Goal: Task Accomplishment & Management: Use online tool/utility

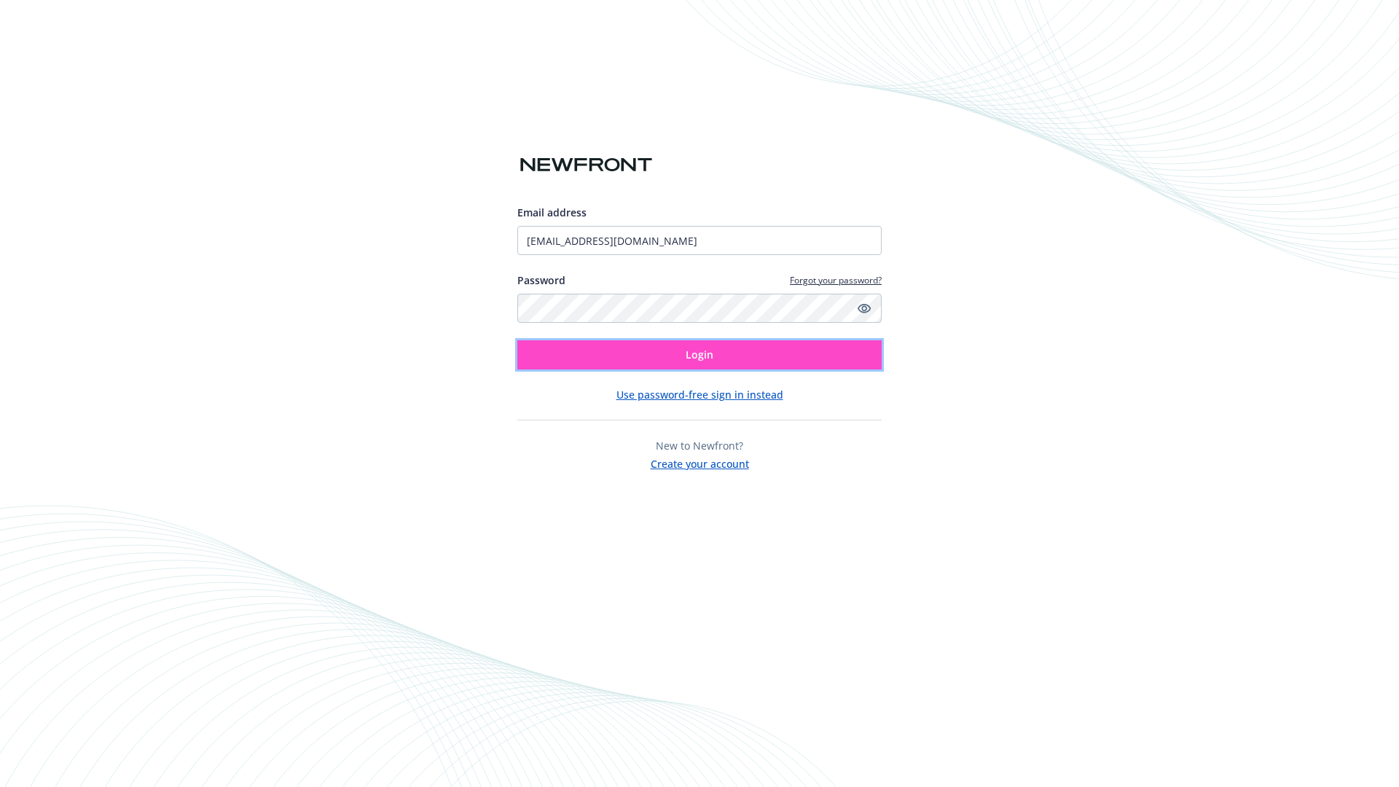
click at [699, 355] on span "Login" at bounding box center [700, 355] width 28 height 14
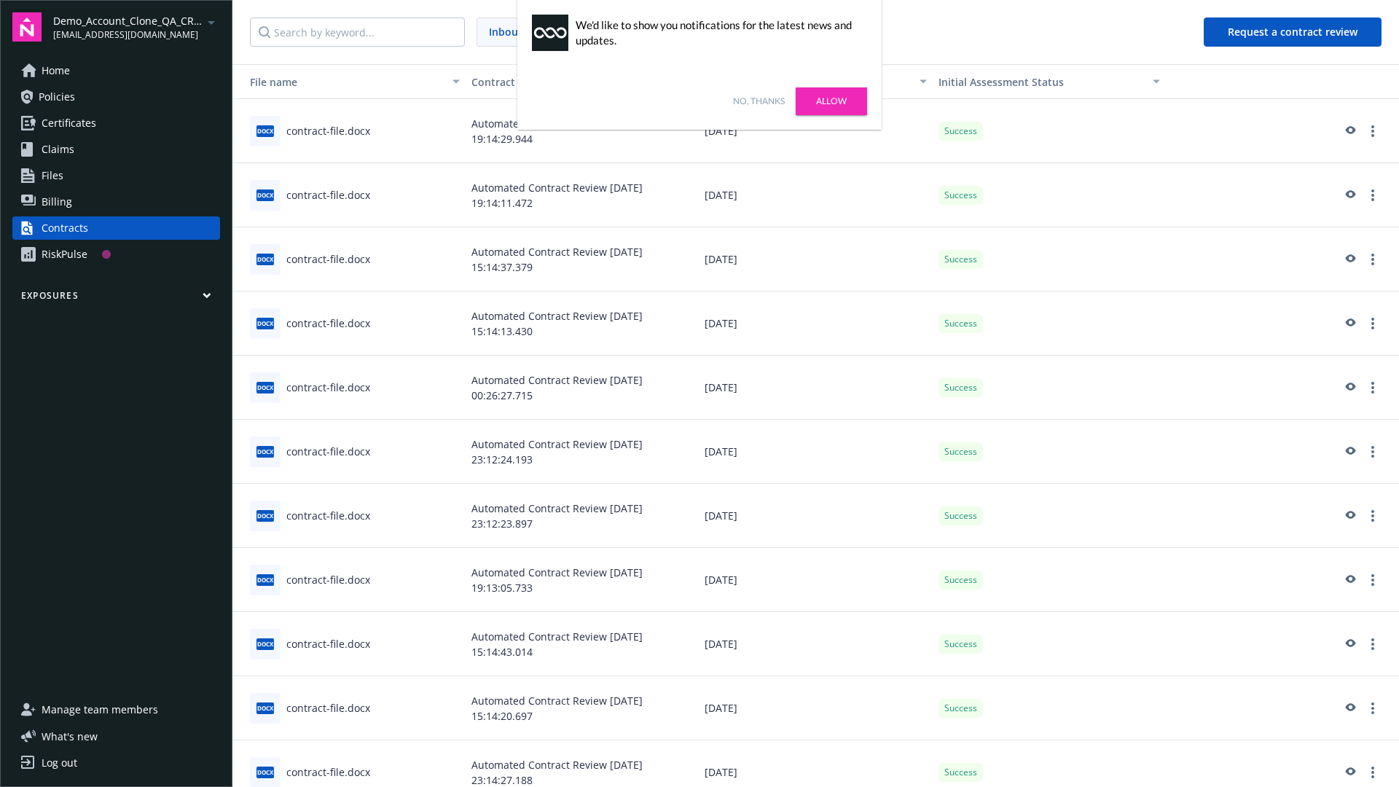
click at [758, 101] on link "No, thanks" at bounding box center [759, 101] width 52 height 13
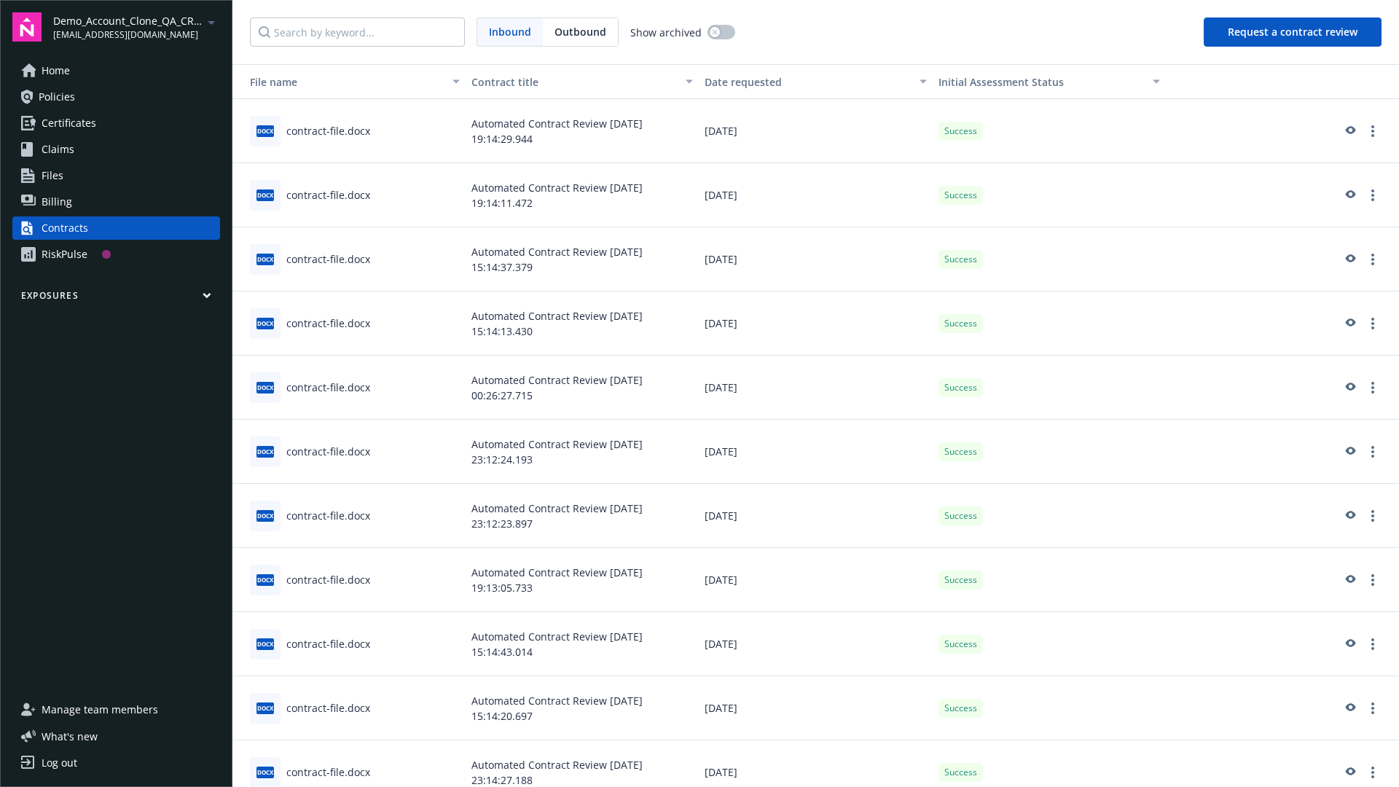
click at [1293, 32] on button "Request a contract review" at bounding box center [1293, 31] width 178 height 29
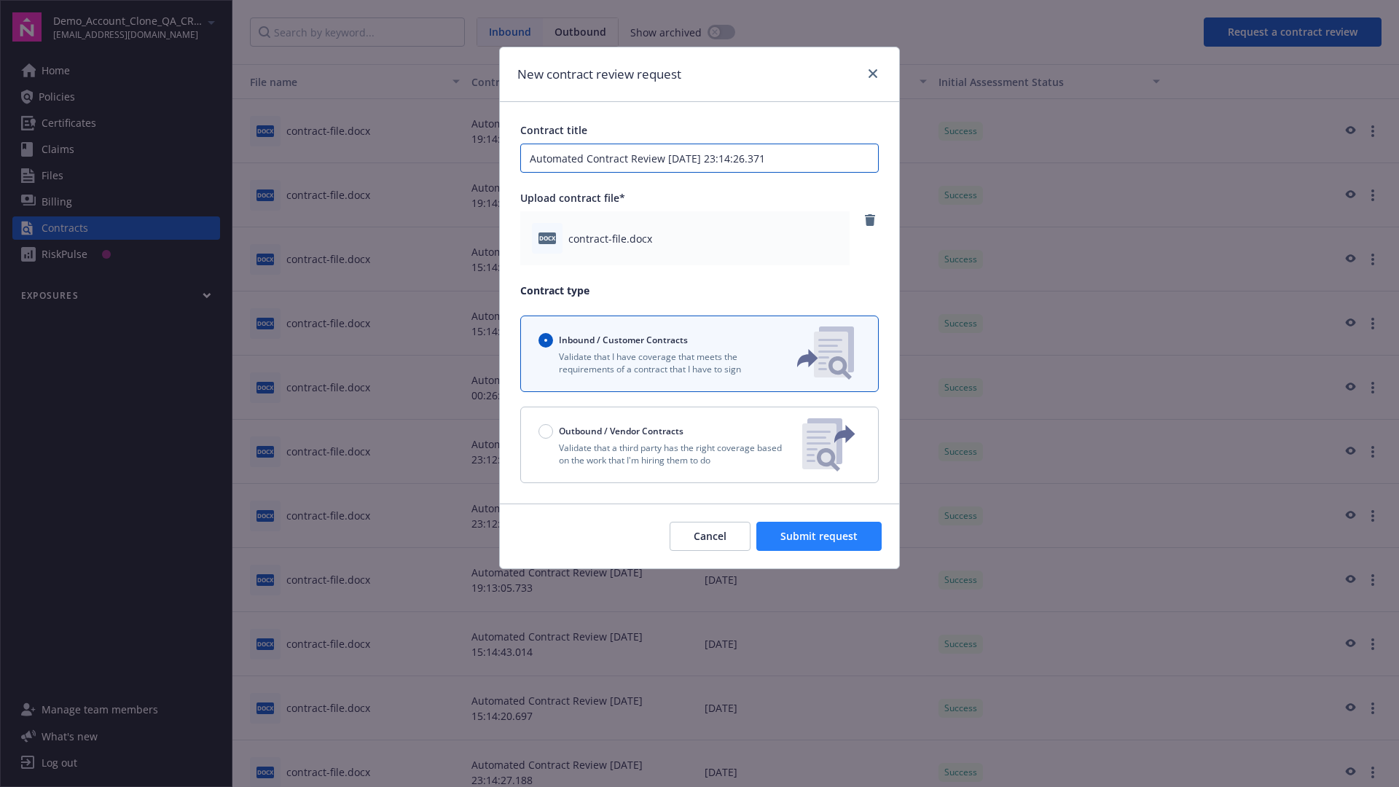
type input "Automated Contract Review 08-13-2025 23:14:26.371"
click at [820, 536] on span "Submit request" at bounding box center [818, 536] width 77 height 14
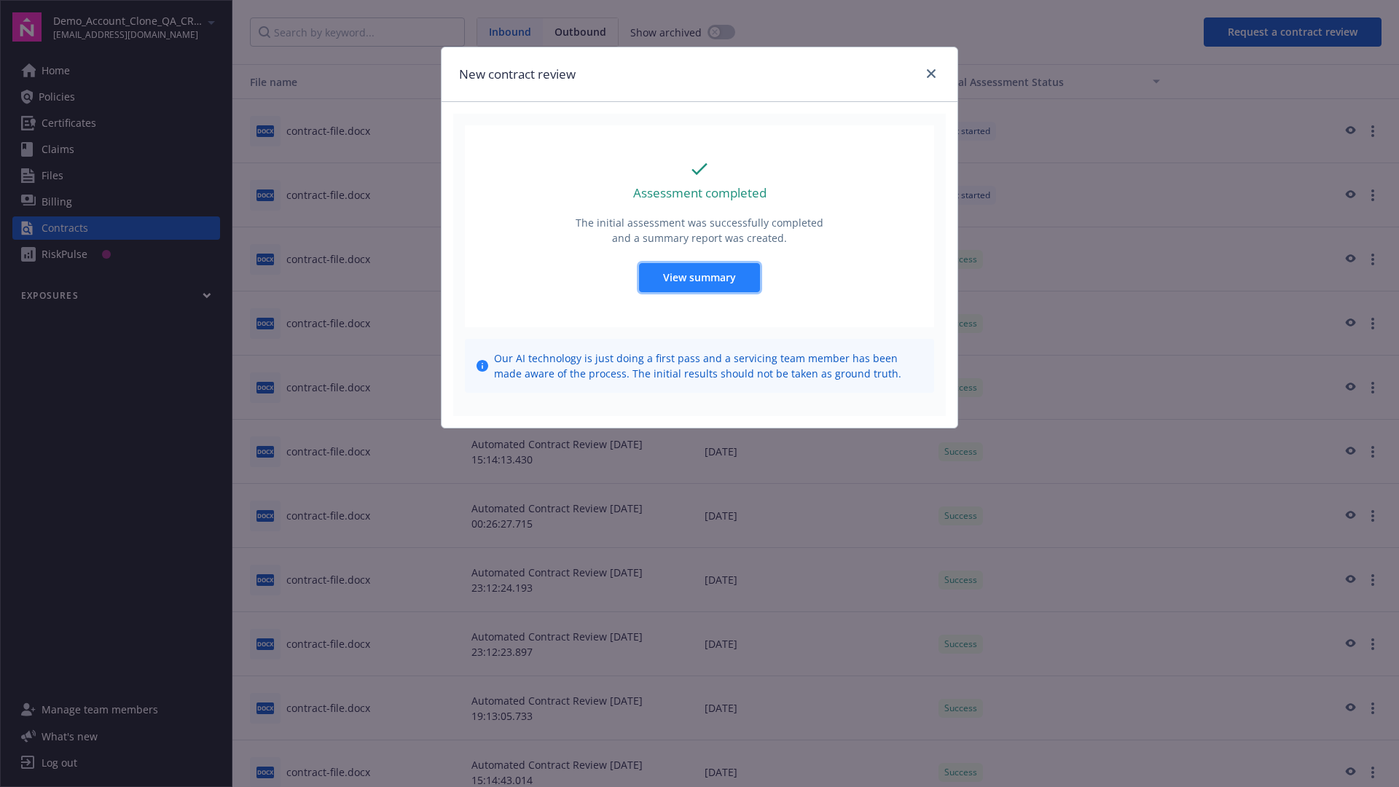
click at [699, 277] on span "View summary" at bounding box center [699, 277] width 73 height 14
